Goal: Task Accomplishment & Management: Use online tool/utility

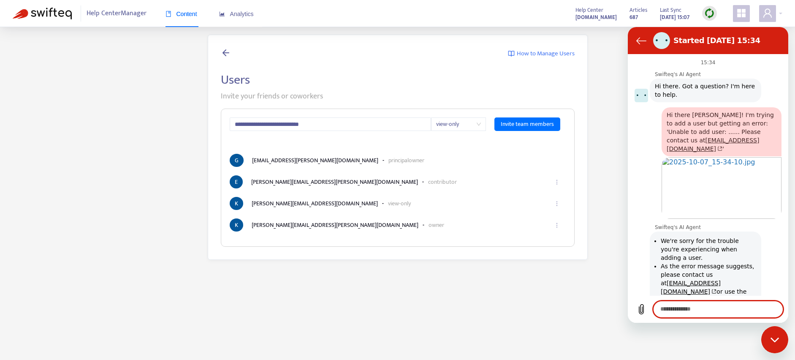
scroll to position [462, 0]
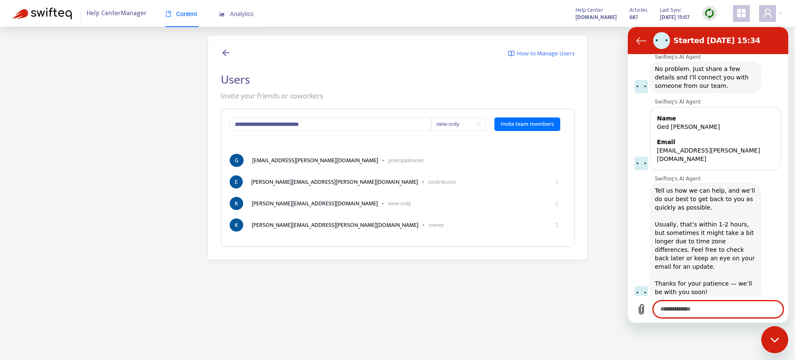
click at [121, 15] on span "Help Center Manager" at bounding box center [117, 13] width 60 height 16
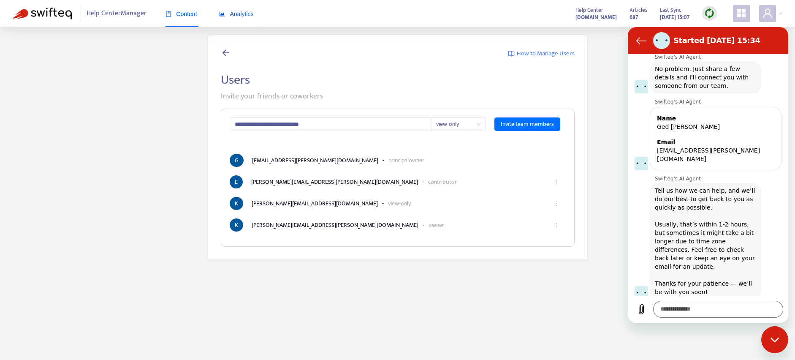
click at [239, 15] on span "Analytics" at bounding box center [236, 14] width 35 height 7
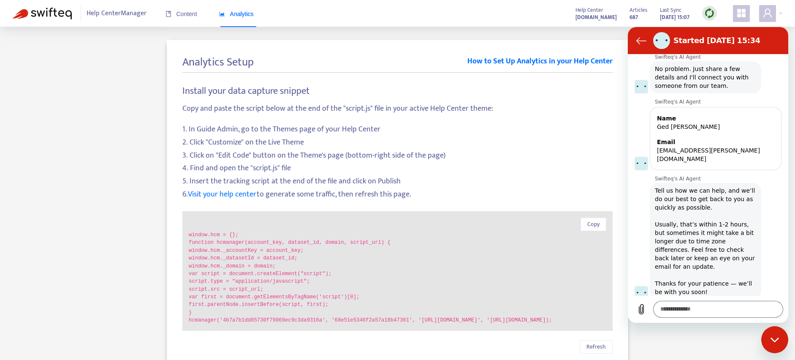
scroll to position [11, 0]
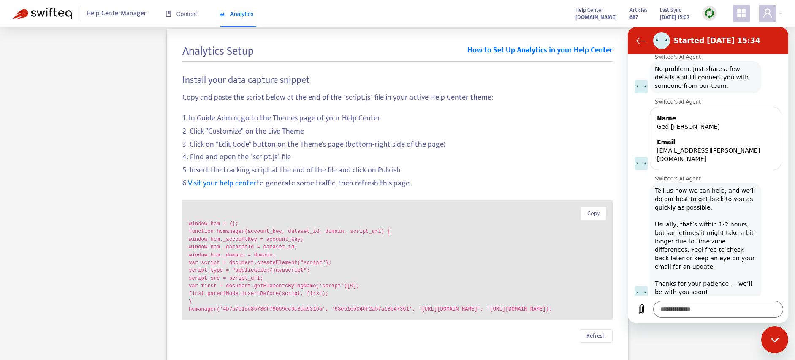
click at [189, 217] on div "Copy window.hcm = {}; function hcmanager(account_key, dataset_id, domain, scrip…" at bounding box center [397, 260] width 430 height 120
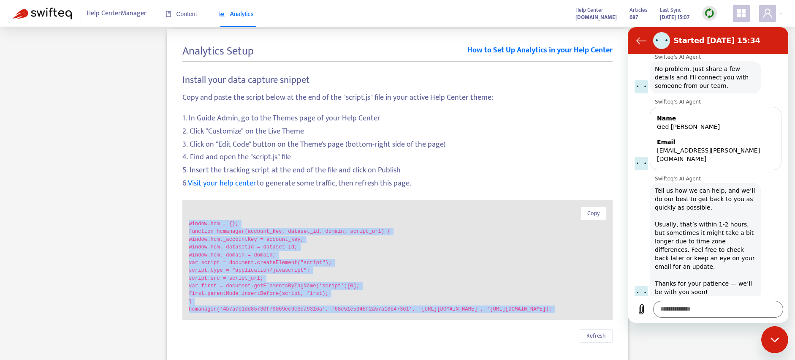
drag, startPoint x: 189, startPoint y: 226, endPoint x: 376, endPoint y: 338, distance: 218.2
click at [376, 338] on div "Install your data capture snippet Copy and paste the script below at the end of…" at bounding box center [397, 205] width 430 height 275
copy div "window.hcm = {}; function hcmanager(account_key, dataset_id, domain, script_url…"
click at [336, 313] on code "hcmanager('4b7a7b1dd85730f79069ec9c3da9316a', '68e51e5346f2a57a18b47361', '[URL…" at bounding box center [398, 309] width 418 height 8
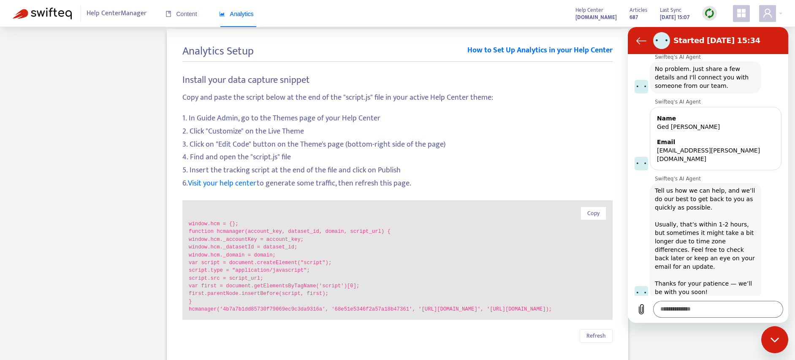
drag, startPoint x: 335, startPoint y: 319, endPoint x: 184, endPoint y: 225, distance: 177.9
click at [184, 225] on div "Copy window.hcm = {}; function hcmanager(account_key, dataset_id, domain, scrip…" at bounding box center [397, 260] width 430 height 120
copy div "window.hcm = {}; function hcmanager(account_key, dataset_id, domain, script_url…"
click at [769, 342] on div "Close messaging window" at bounding box center [774, 339] width 25 height 25
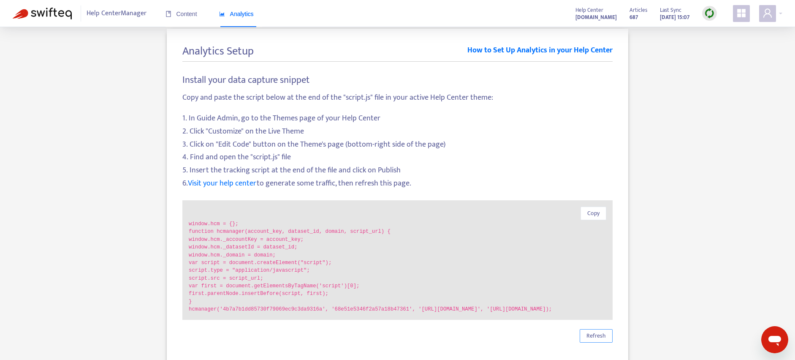
click at [602, 340] on span "Refresh" at bounding box center [596, 335] width 19 height 9
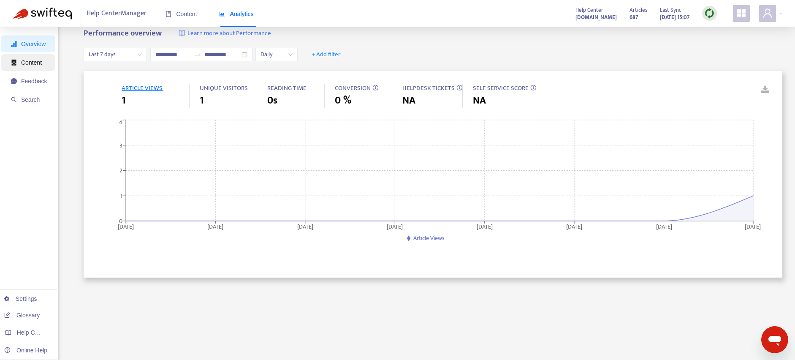
click at [29, 63] on span "Content" at bounding box center [31, 62] width 21 height 7
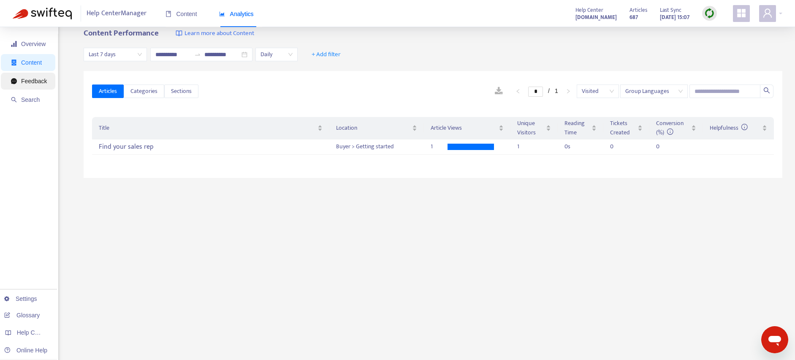
click at [25, 75] on span "Feedback" at bounding box center [29, 81] width 36 height 17
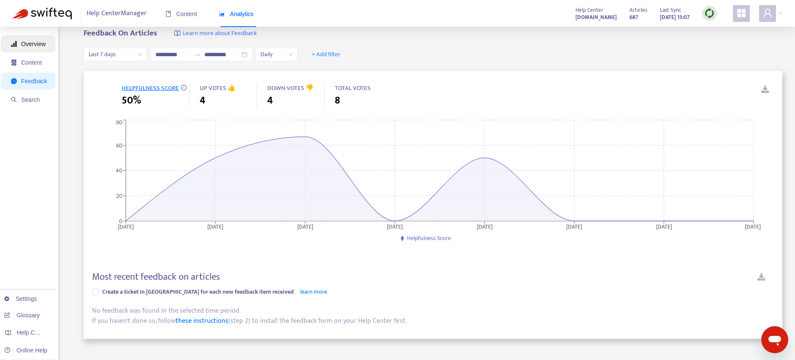
click at [32, 45] on span "Overview" at bounding box center [33, 44] width 24 height 7
